Goal: Check status

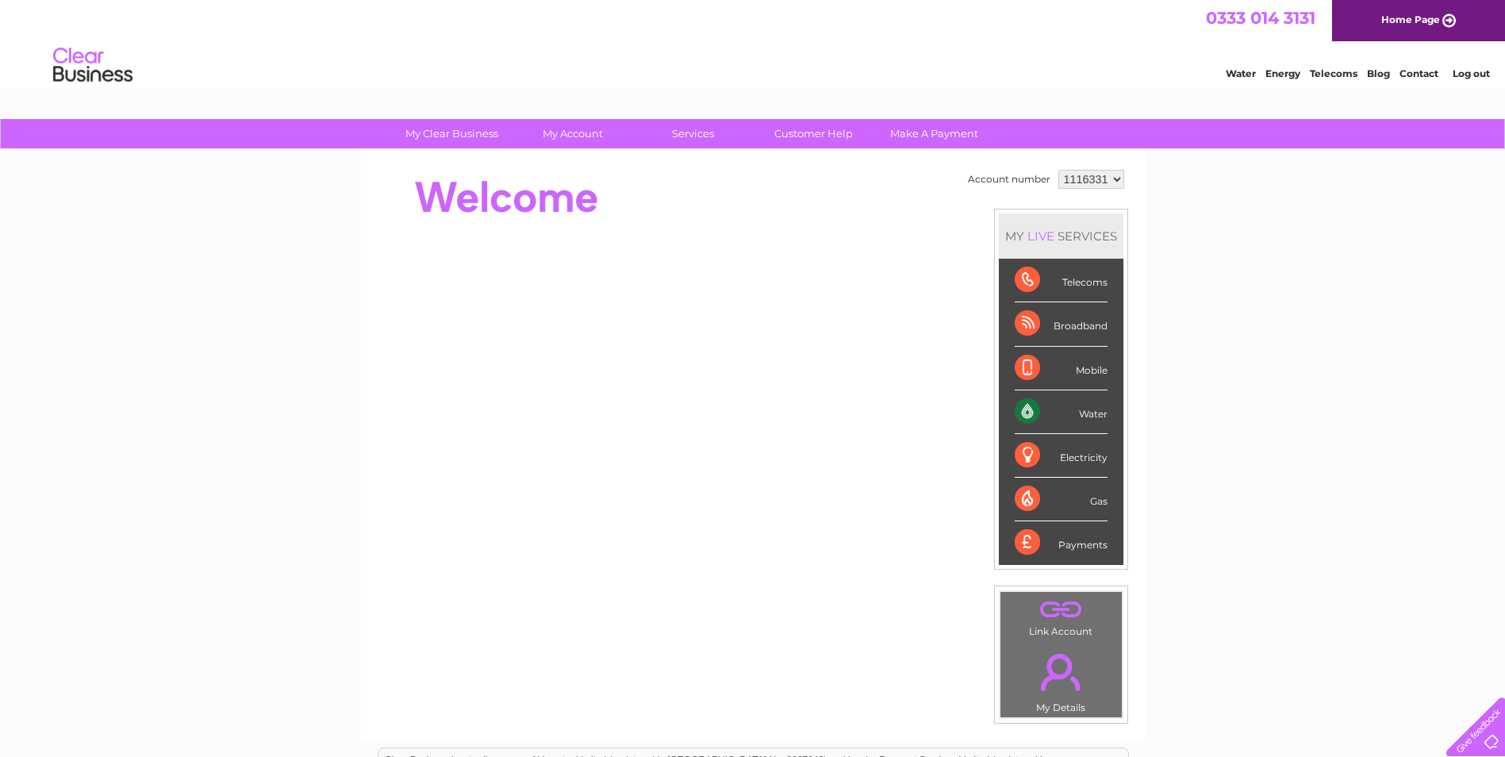
click at [1087, 285] on div "Telecoms" at bounding box center [1061, 281] width 93 height 44
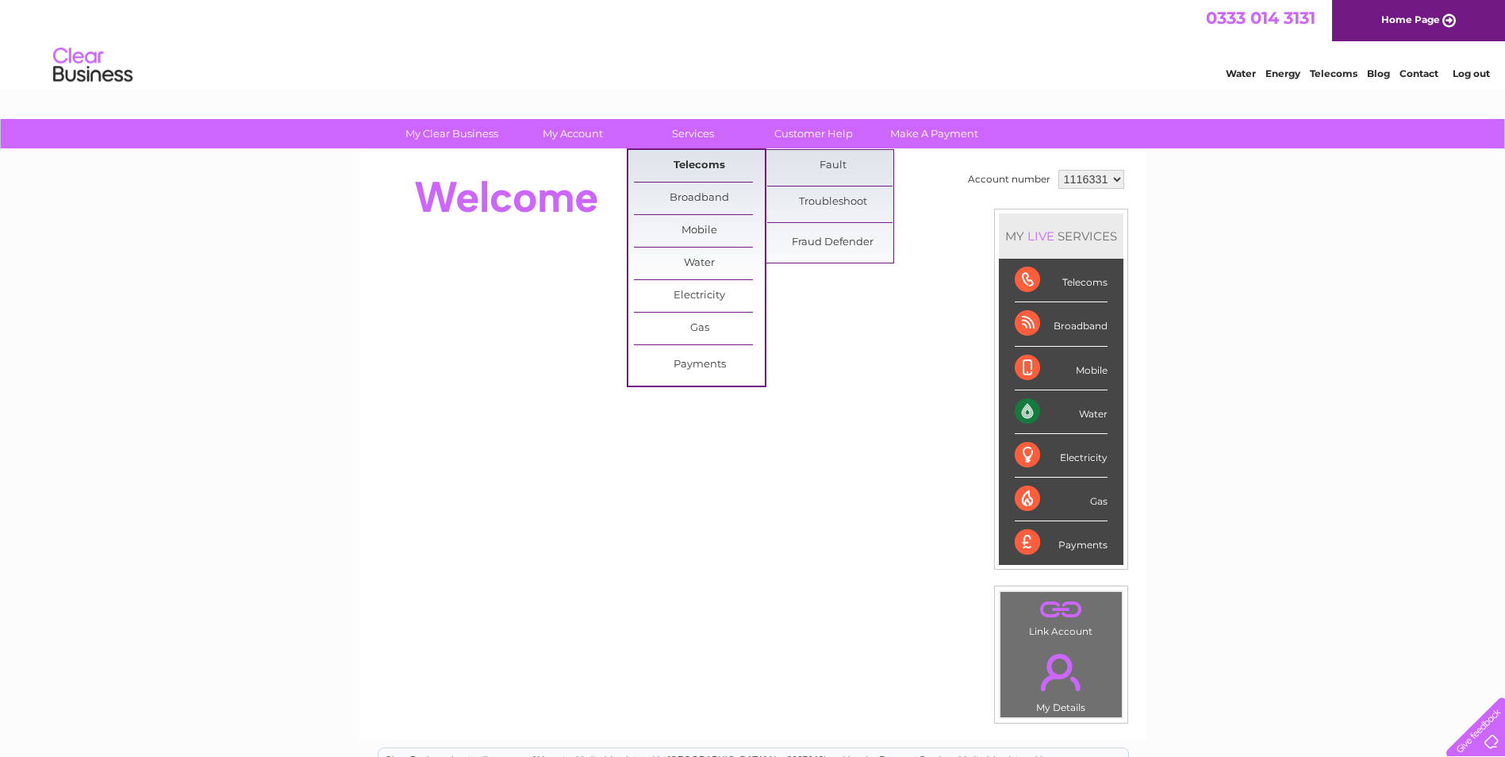
click at [707, 163] on link "Telecoms" at bounding box center [699, 166] width 131 height 32
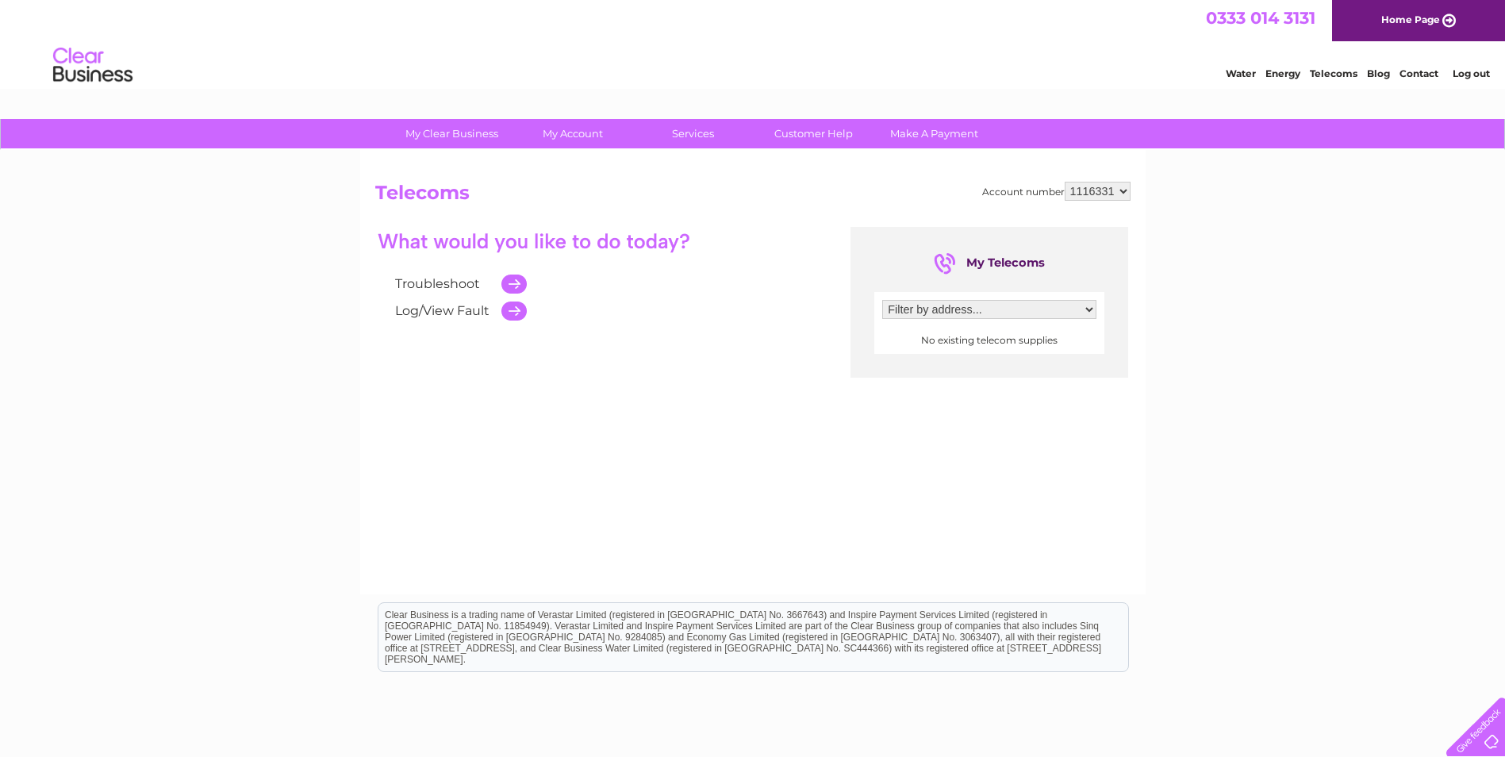
click at [1084, 311] on select "Filter by address..." at bounding box center [989, 309] width 214 height 19
click at [1099, 313] on div "Filter by address... No existing telecom supplies" at bounding box center [989, 323] width 230 height 62
click at [1097, 313] on div "Filter by address... No existing telecom supplies" at bounding box center [989, 323] width 230 height 62
click at [1084, 312] on select "Filter by address..." at bounding box center [989, 309] width 214 height 19
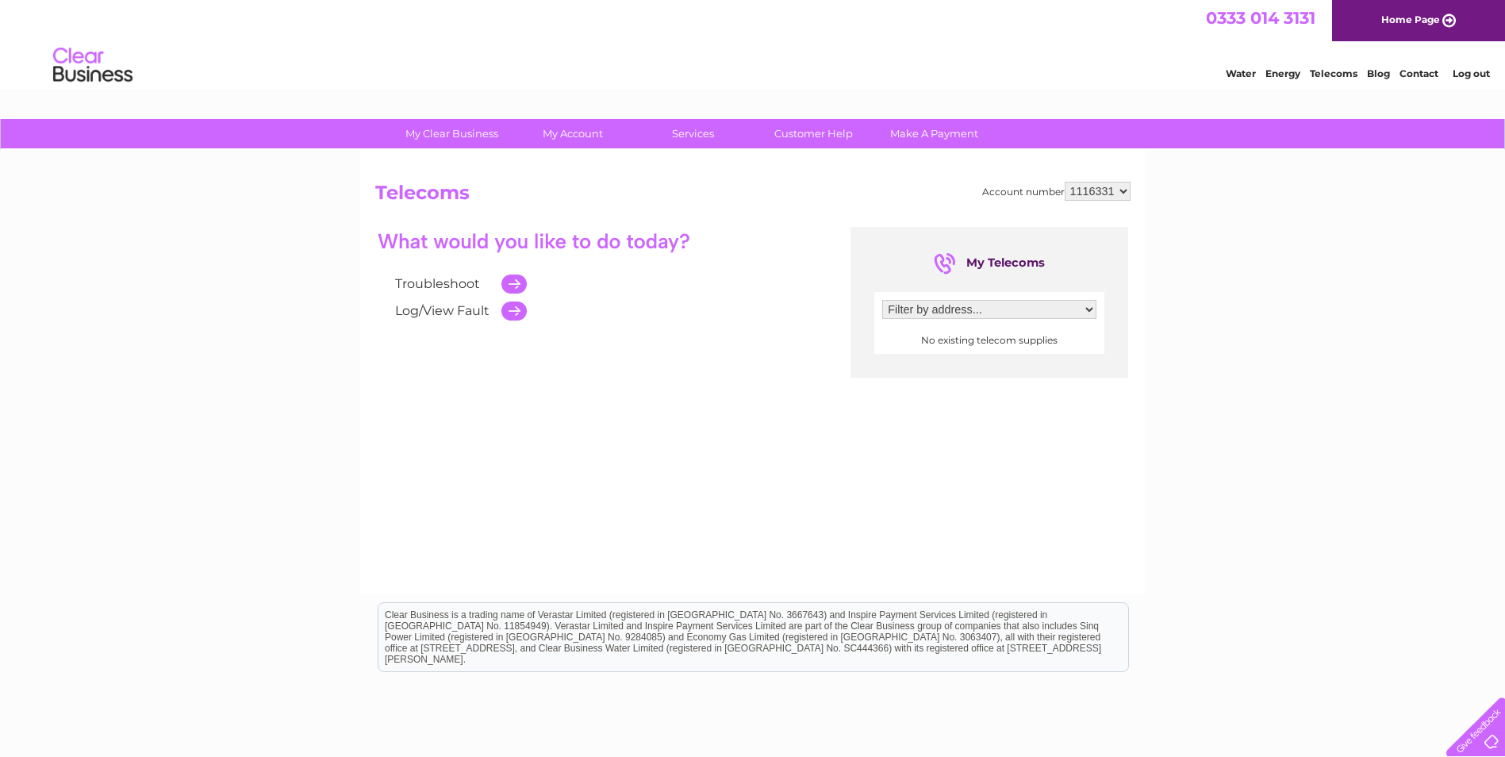
click at [1084, 311] on select "Filter by address..." at bounding box center [989, 309] width 214 height 19
click at [1085, 308] on select "Filter by address..." at bounding box center [989, 309] width 214 height 19
